Goal: Information Seeking & Learning: Learn about a topic

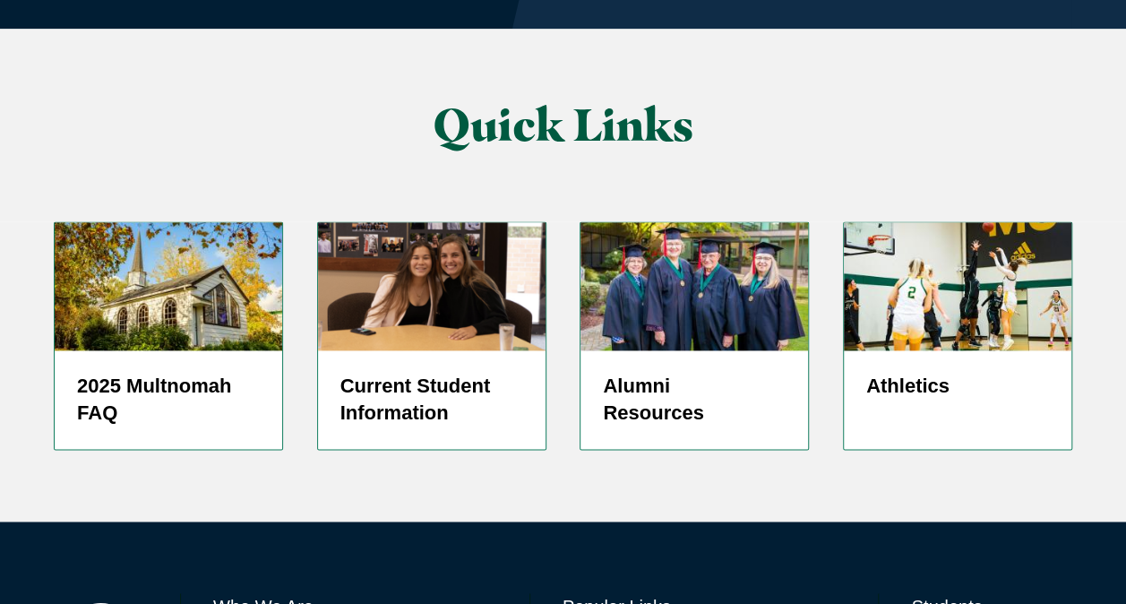
scroll to position [4499, 0]
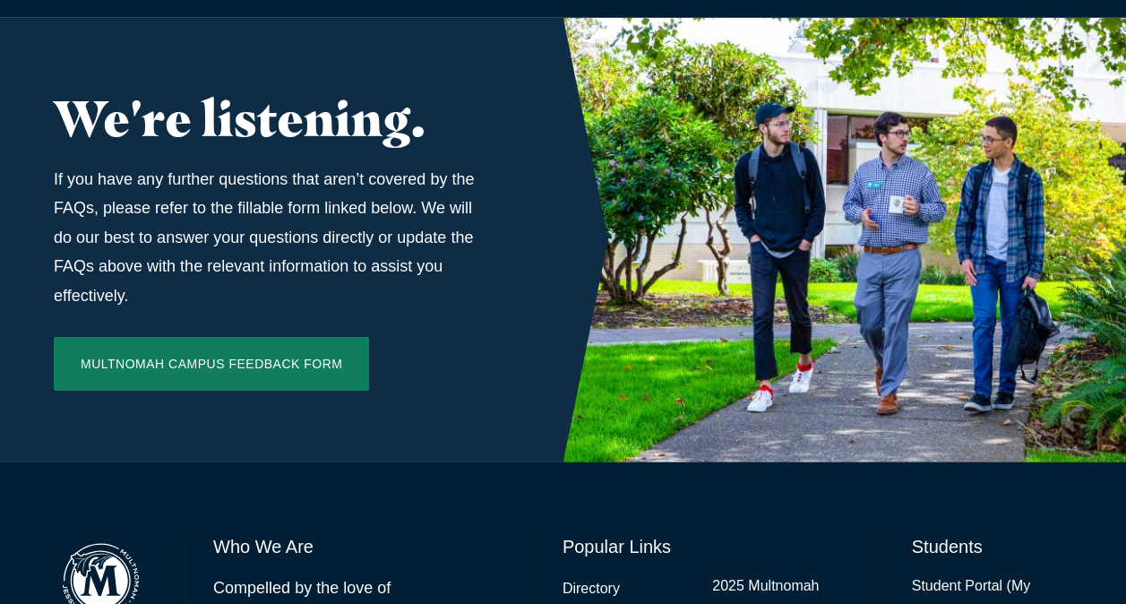
scroll to position [6095, 0]
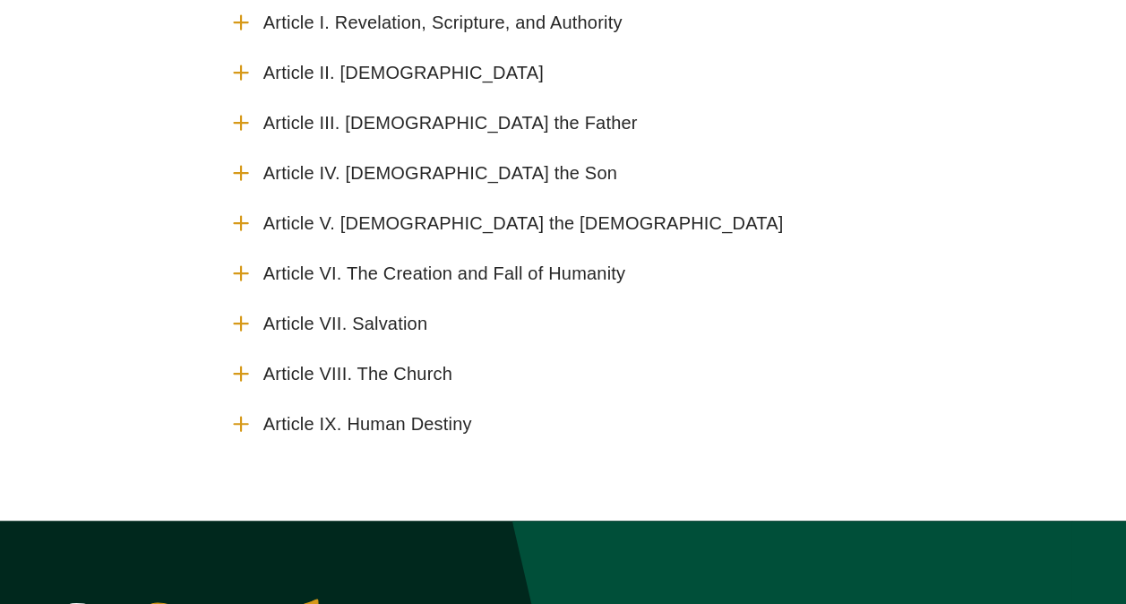
scroll to position [322, 0]
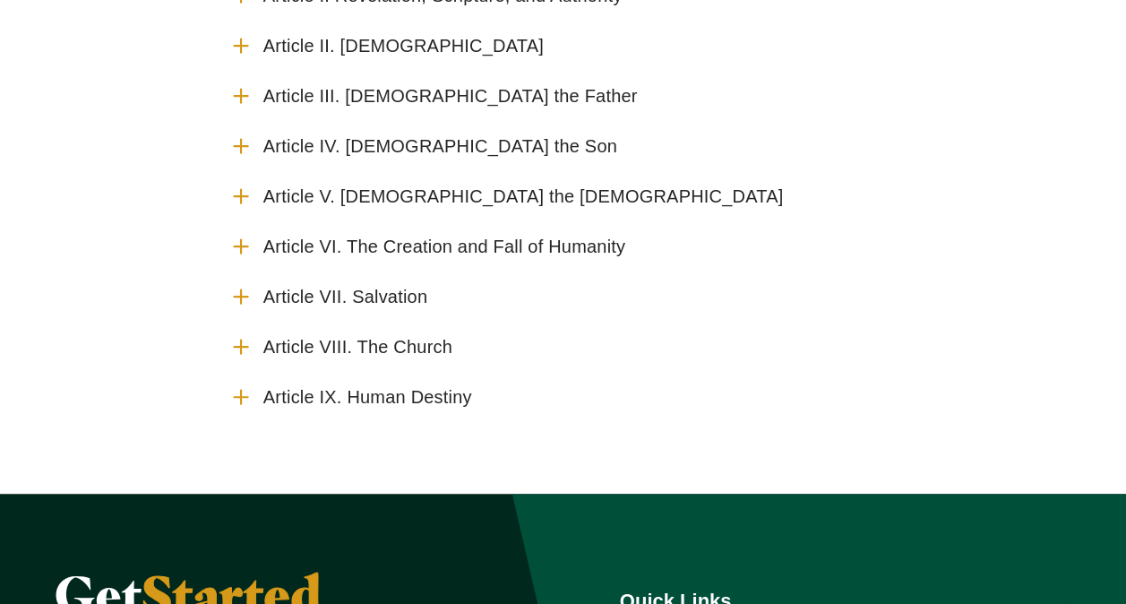
click at [375, 146] on span "Article IV. God the Son" at bounding box center [440, 146] width 354 height 22
click at [0, 0] on input "Article IV. God the Son" at bounding box center [0, 0] width 0 height 0
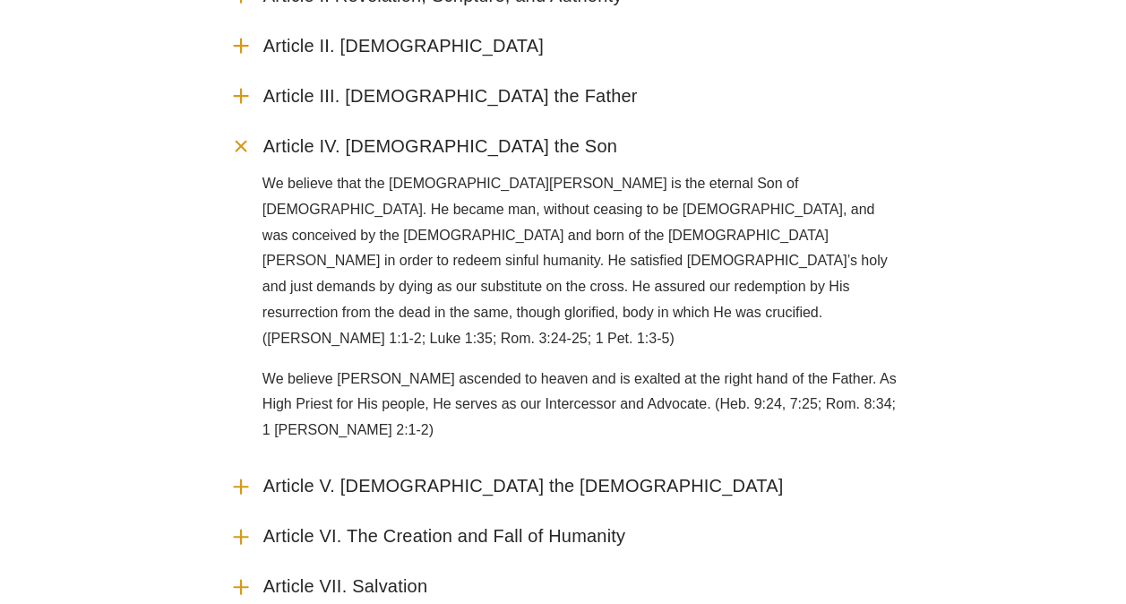
click at [371, 475] on span "Article V. God the Holy Spirit" at bounding box center [523, 486] width 520 height 22
click at [0, 0] on input "Article V. God the Holy Spirit" at bounding box center [0, 0] width 0 height 0
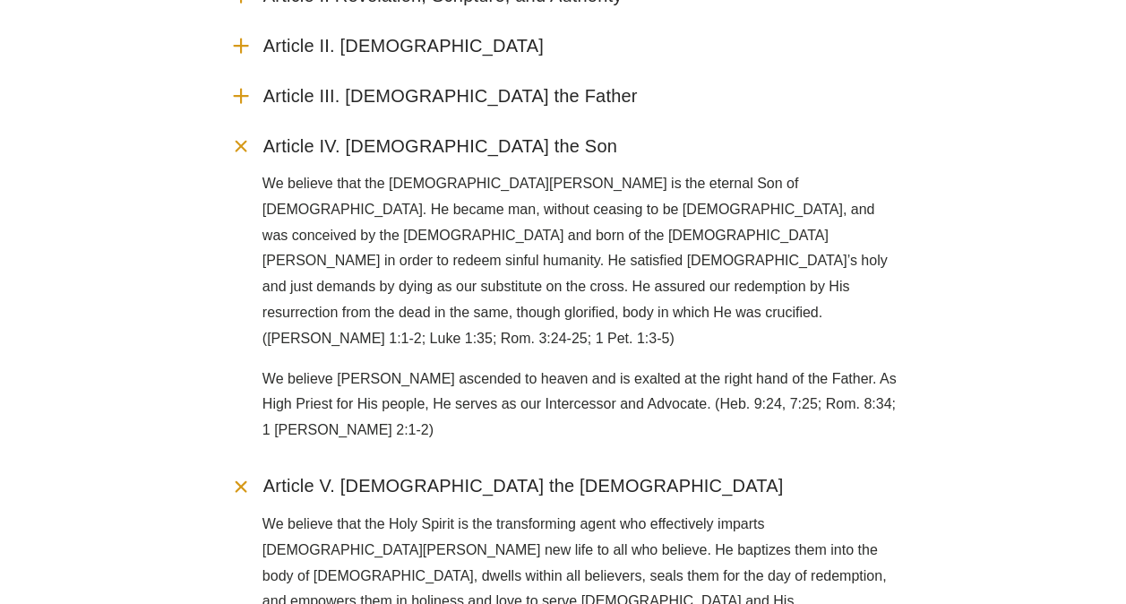
click at [396, 48] on span "Article II. The Divine Trinity" at bounding box center [403, 46] width 280 height 22
click at [0, 0] on input "Article II. The Divine Trinity" at bounding box center [0, 0] width 0 height 0
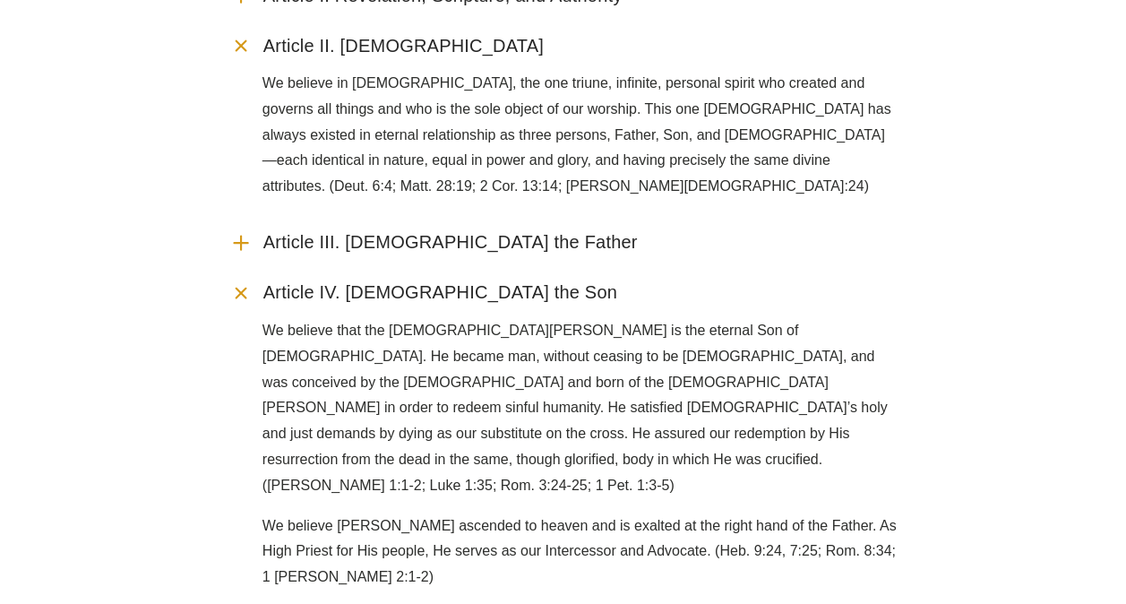
click at [353, 231] on span "Article III. God the Father" at bounding box center [450, 242] width 374 height 22
click at [0, 0] on input "Article III. God the Father" at bounding box center [0, 0] width 0 height 0
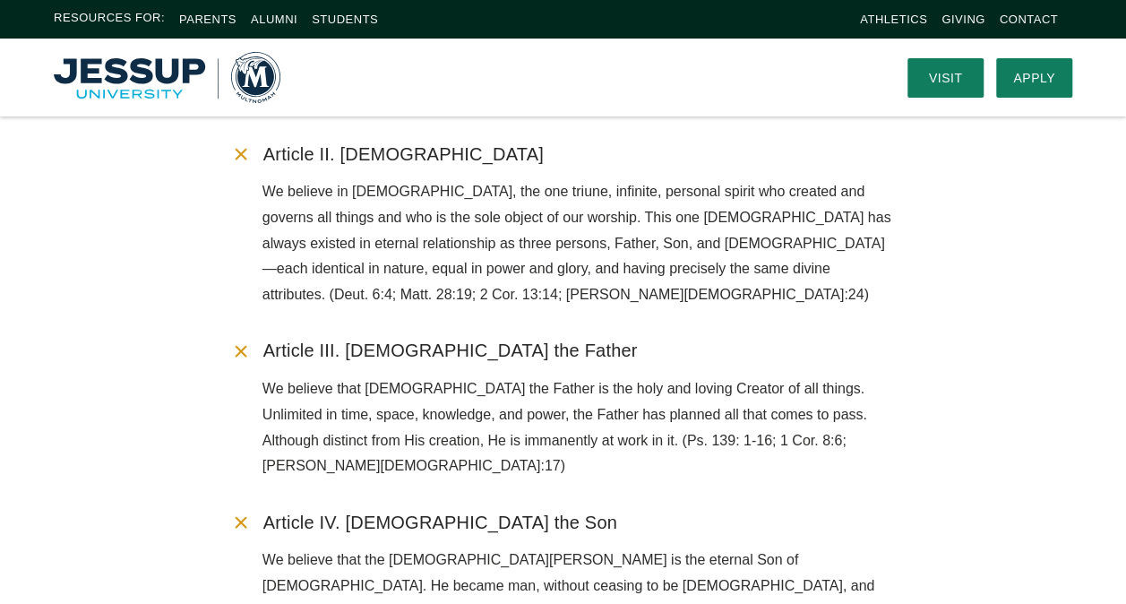
scroll to position [179, 0]
